Goal: Task Accomplishment & Management: Use online tool/utility

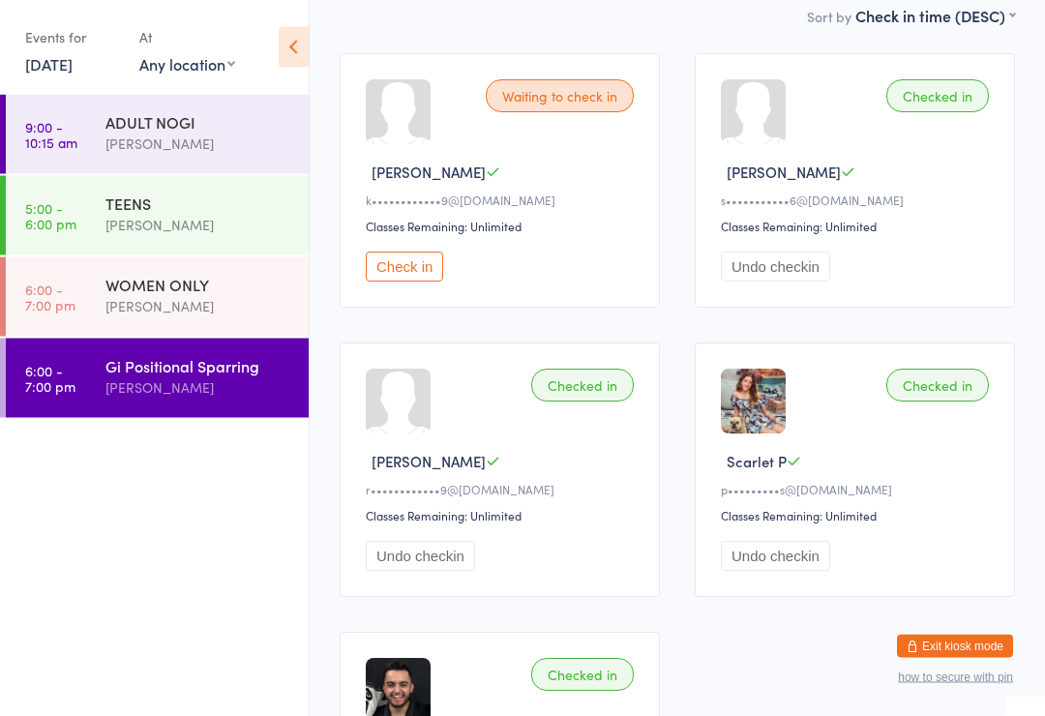
scroll to position [267, 0]
click at [416, 268] on button "Check in" at bounding box center [404, 267] width 77 height 30
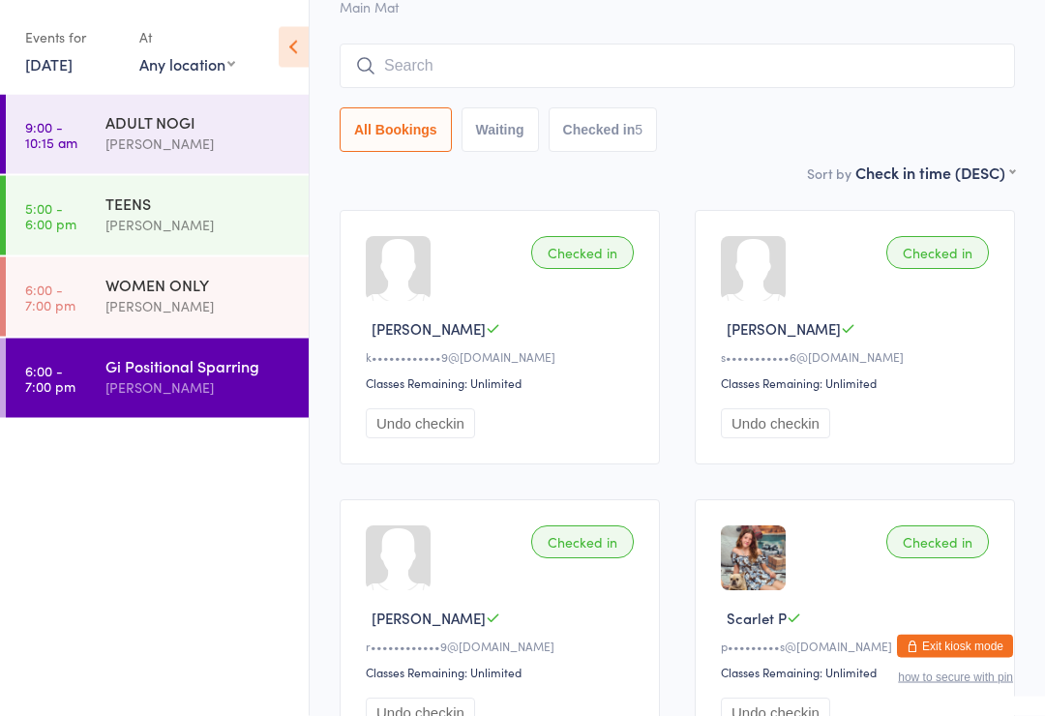
scroll to position [0, 0]
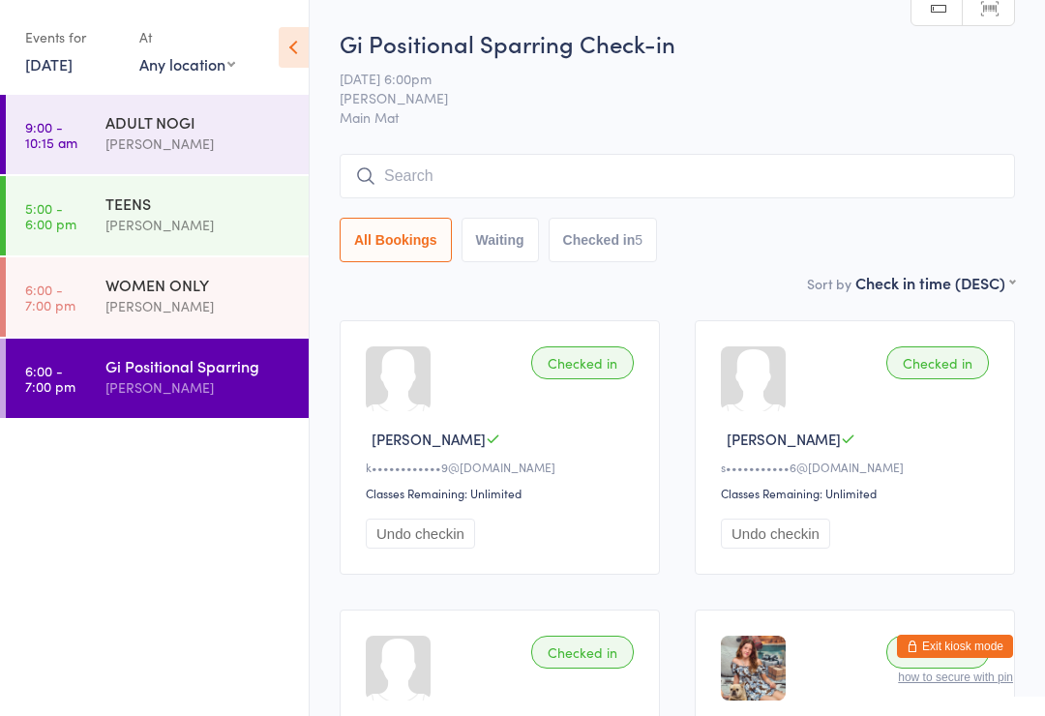
click at [261, 226] on div "[PERSON_NAME]" at bounding box center [198, 225] width 187 height 22
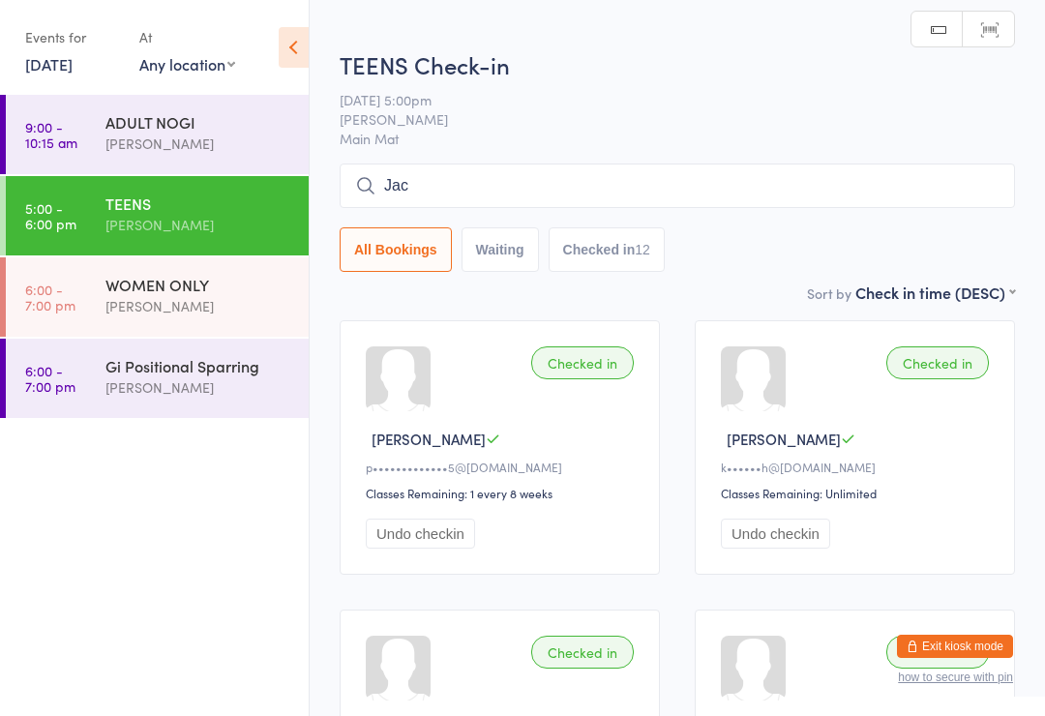
type input "Jaco"
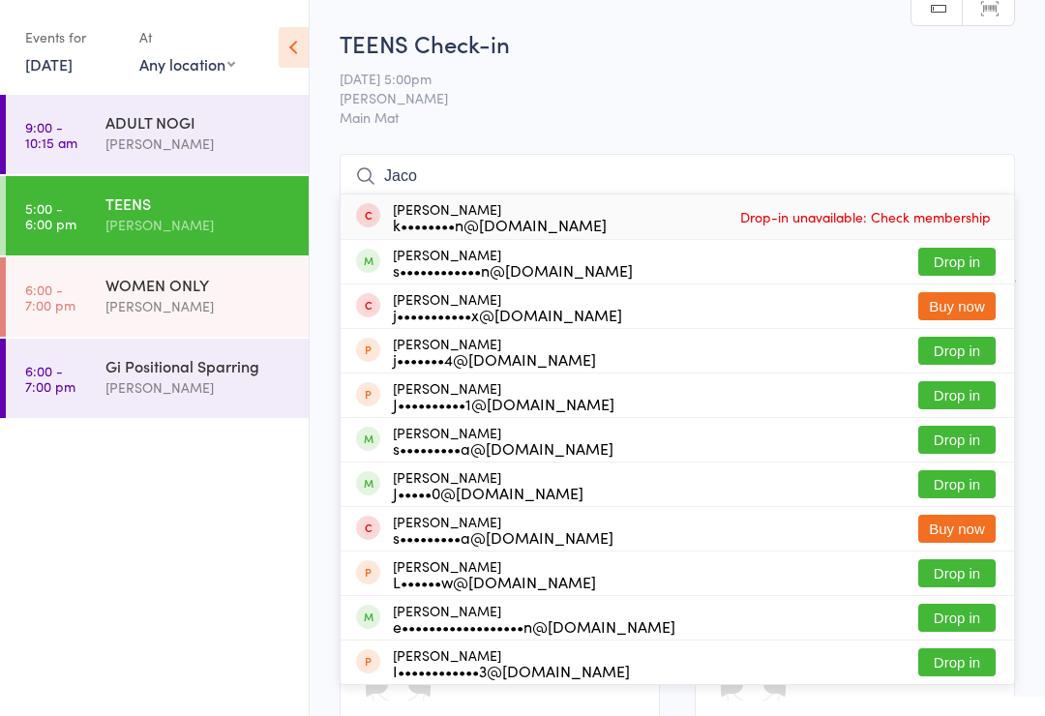
click at [252, 261] on div "WOMEN ONLY [PERSON_NAME]" at bounding box center [206, 295] width 203 height 76
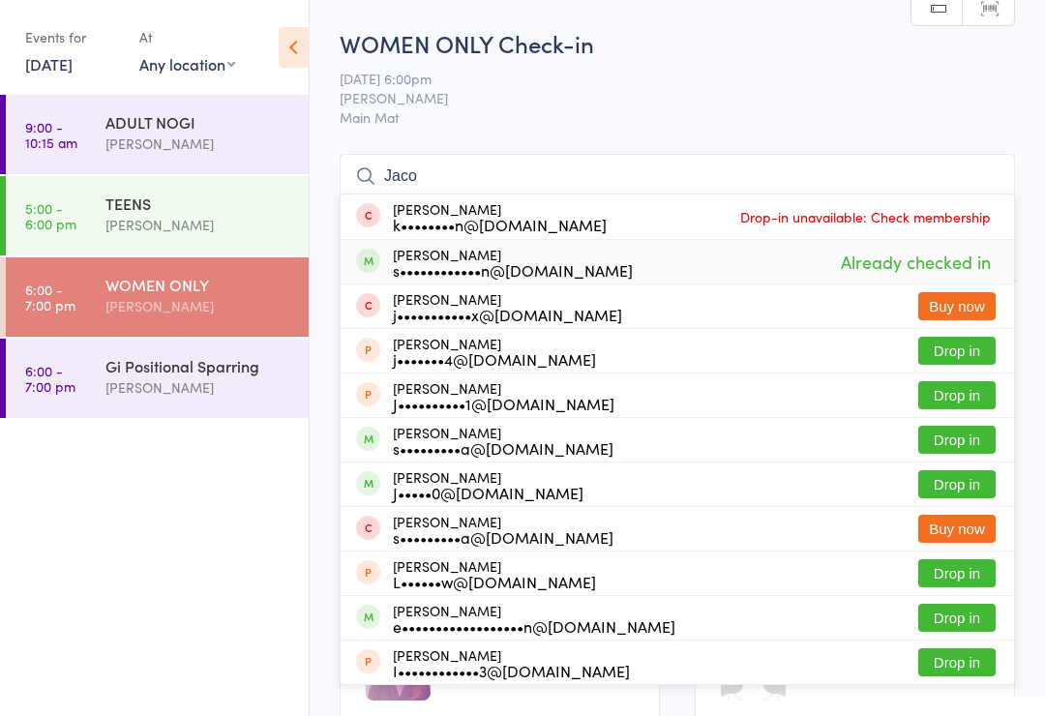
type input "Jaco"
click at [942, 268] on span "Already checked in" at bounding box center [916, 262] width 160 height 34
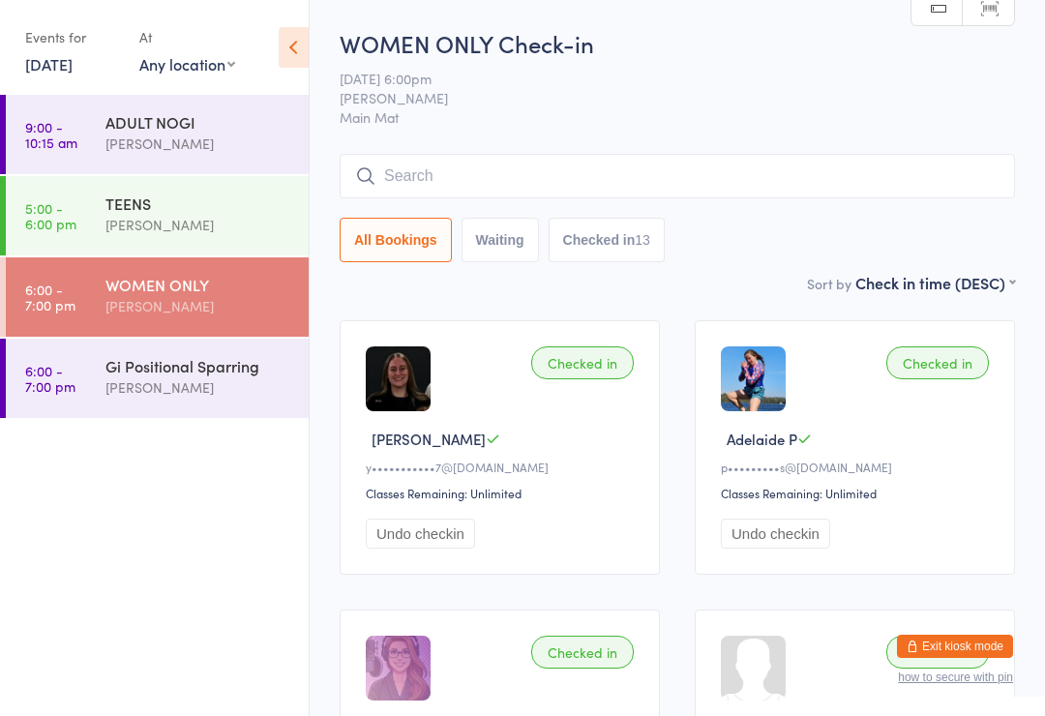
click at [233, 382] on div "[PERSON_NAME]" at bounding box center [198, 387] width 187 height 22
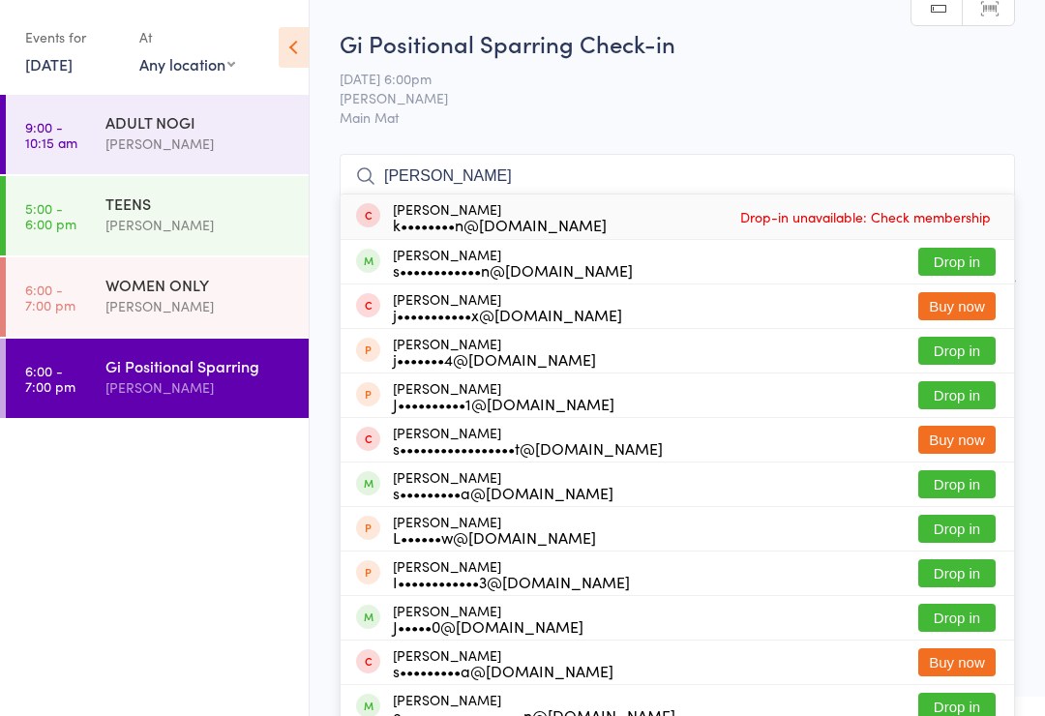
type input "[PERSON_NAME]"
click at [959, 276] on button "Drop in" at bounding box center [956, 262] width 77 height 28
